Goal: Information Seeking & Learning: Learn about a topic

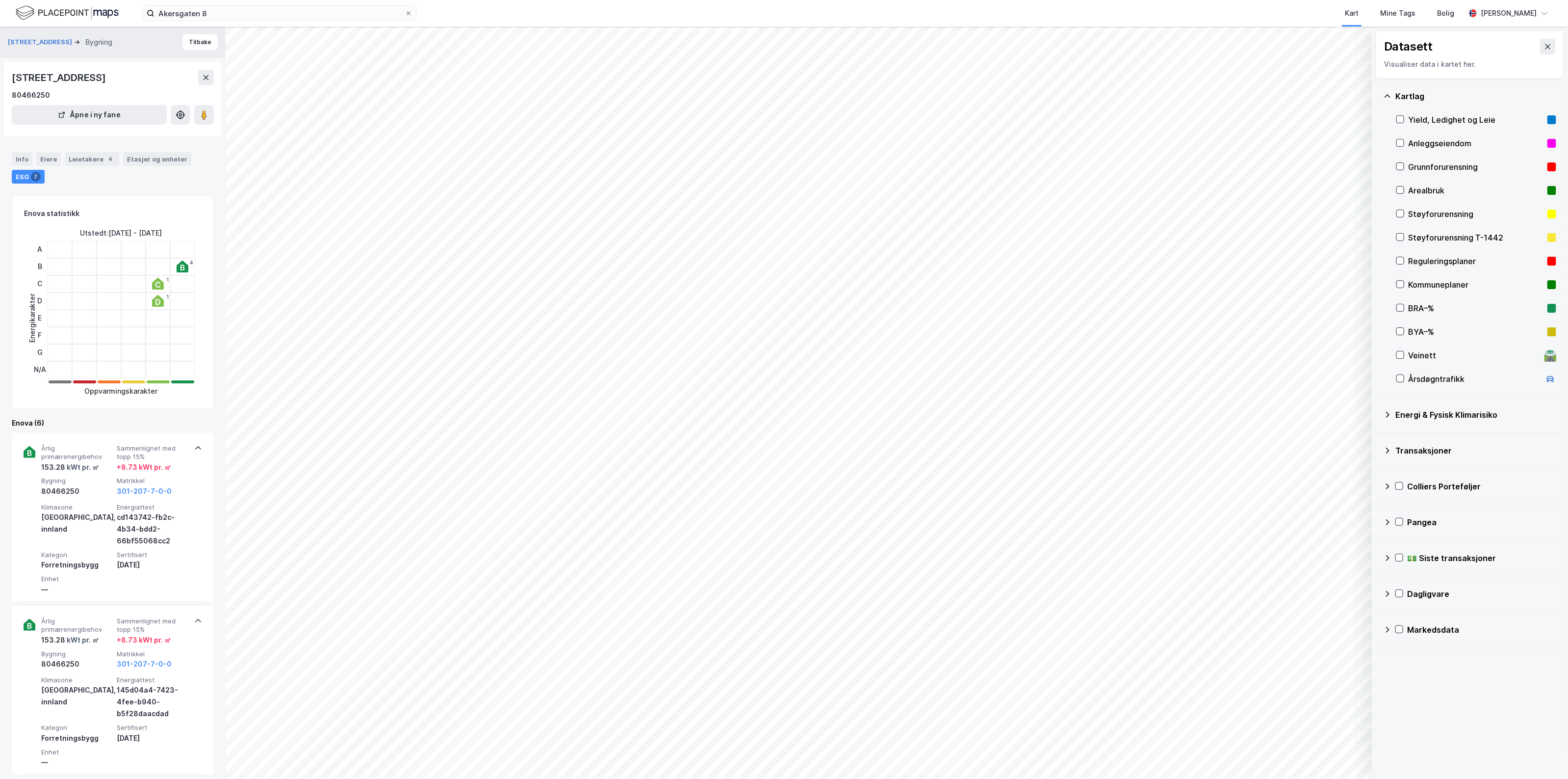
scroll to position [10, 0]
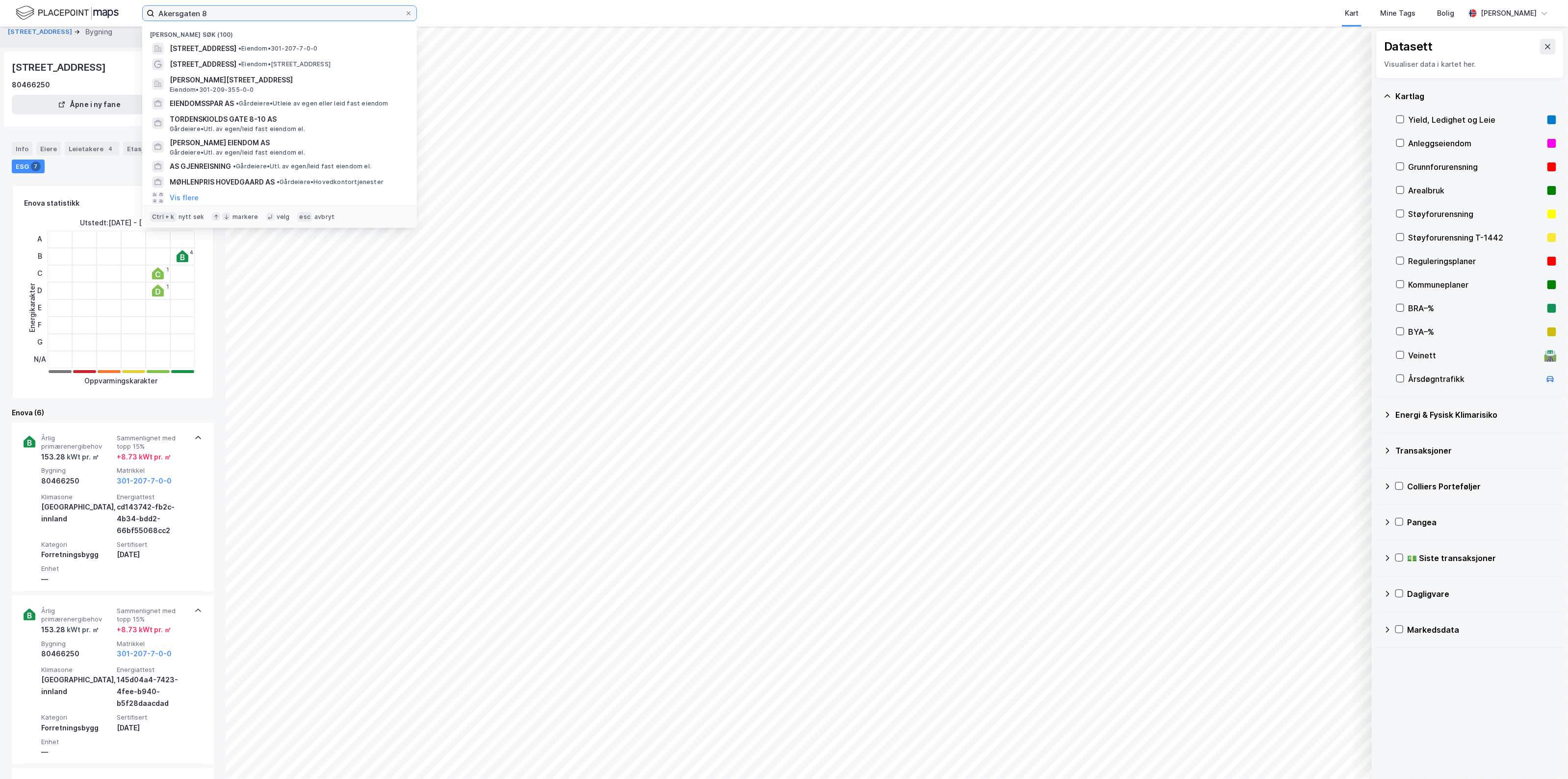
drag, startPoint x: 208, startPoint y: 15, endPoint x: 44, endPoint y: -9, distance: 165.7
click at [44, 0] on html "Akersgaten 8 Nylige søk (100) [STREET_ADDRESS] • Eiendom • 301-207-7-0-0 [STREE…" at bounding box center [784, 390] width 1568 height 779
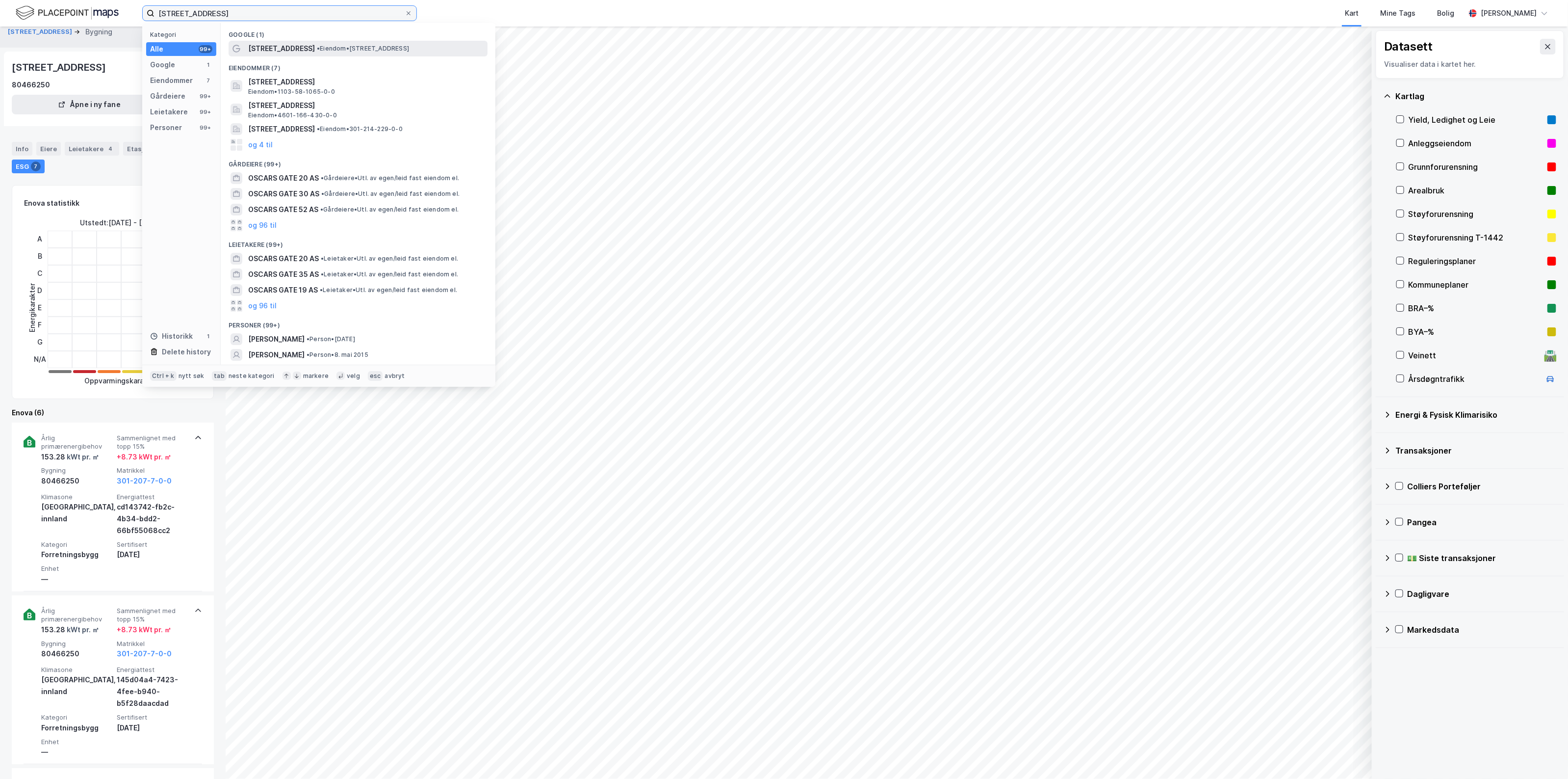
type input "[STREET_ADDRESS]"
click at [293, 45] on span "[STREET_ADDRESS]" at bounding box center [281, 48] width 66 height 11
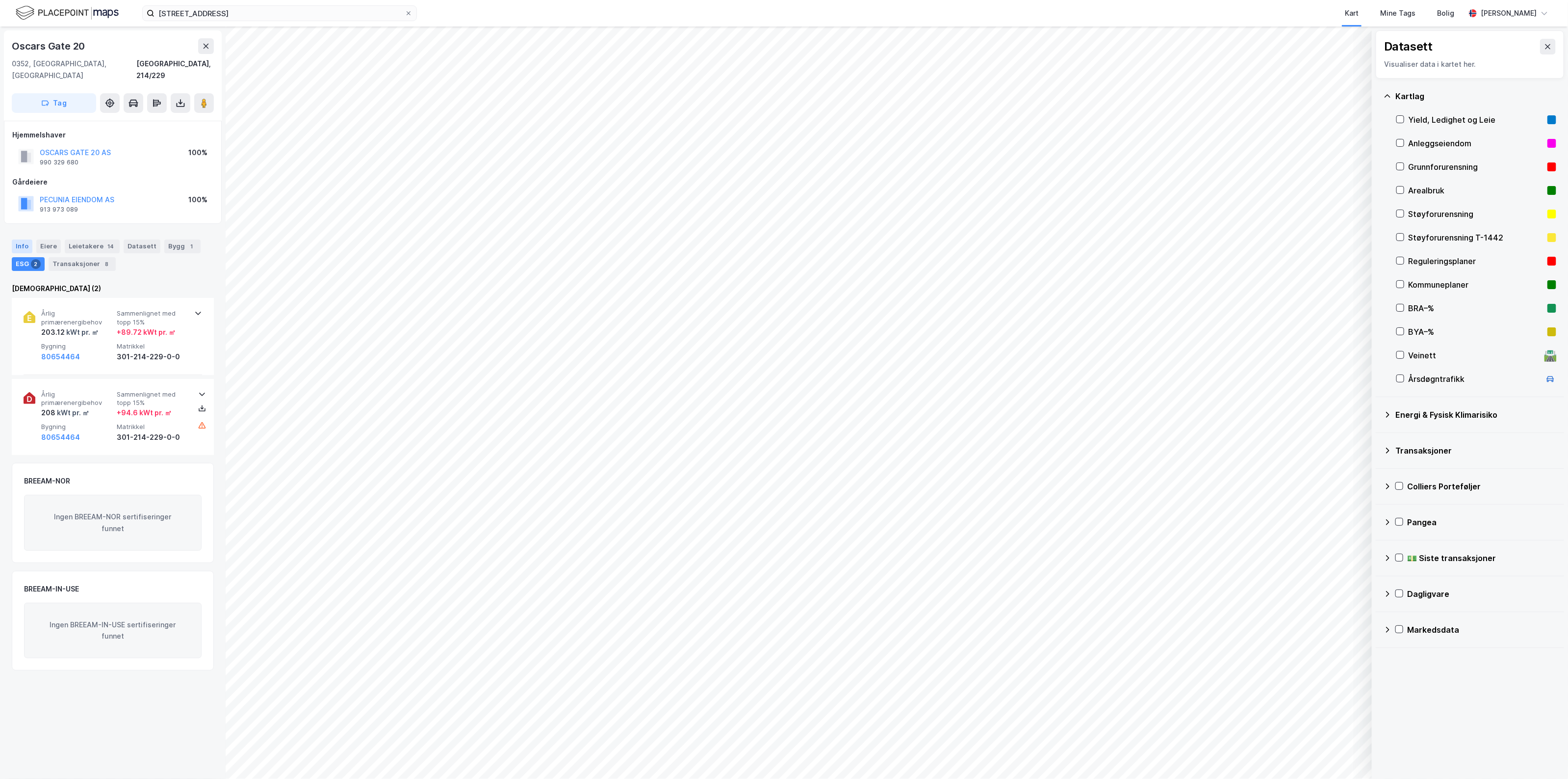
click at [28, 240] on div "Info" at bounding box center [21, 247] width 21 height 14
